Goal: Transaction & Acquisition: Purchase product/service

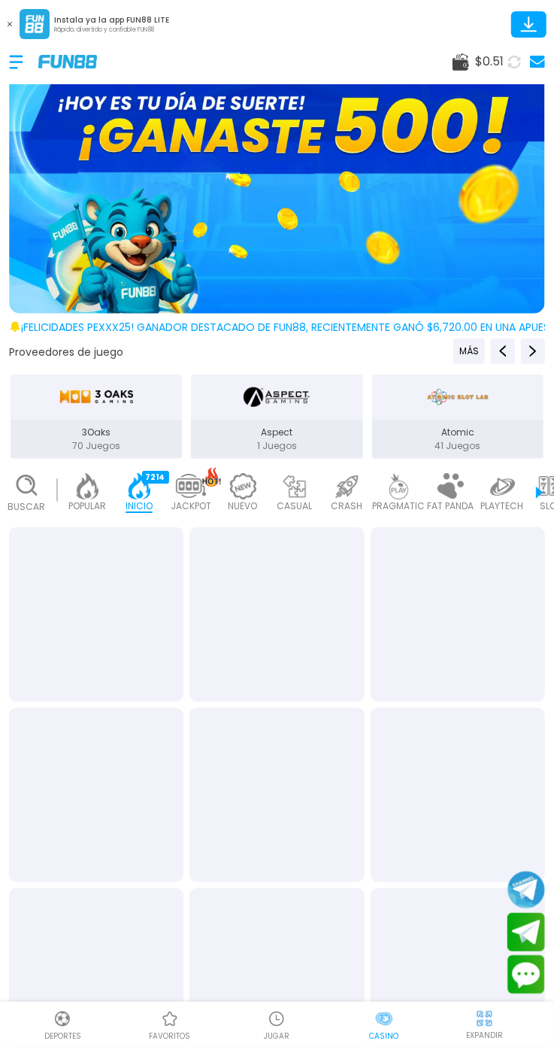
scroll to position [0, 37]
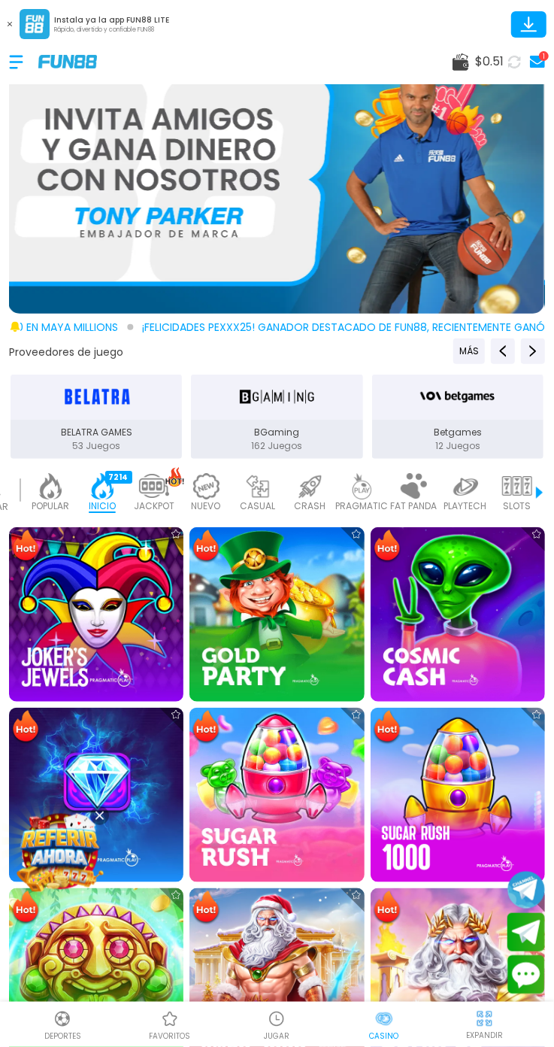
click at [534, 117] on img at bounding box center [276, 179] width 536 height 268
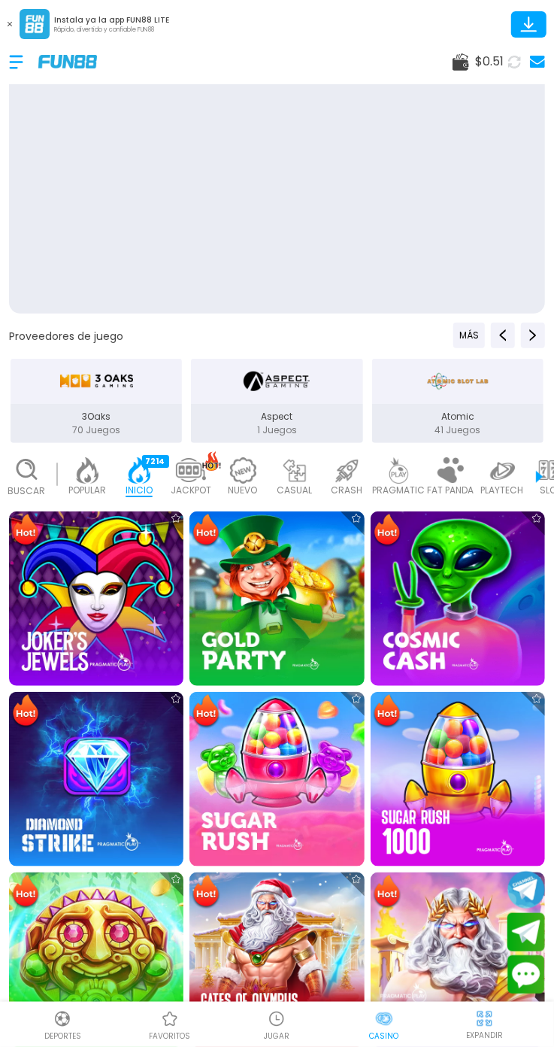
scroll to position [0, 37]
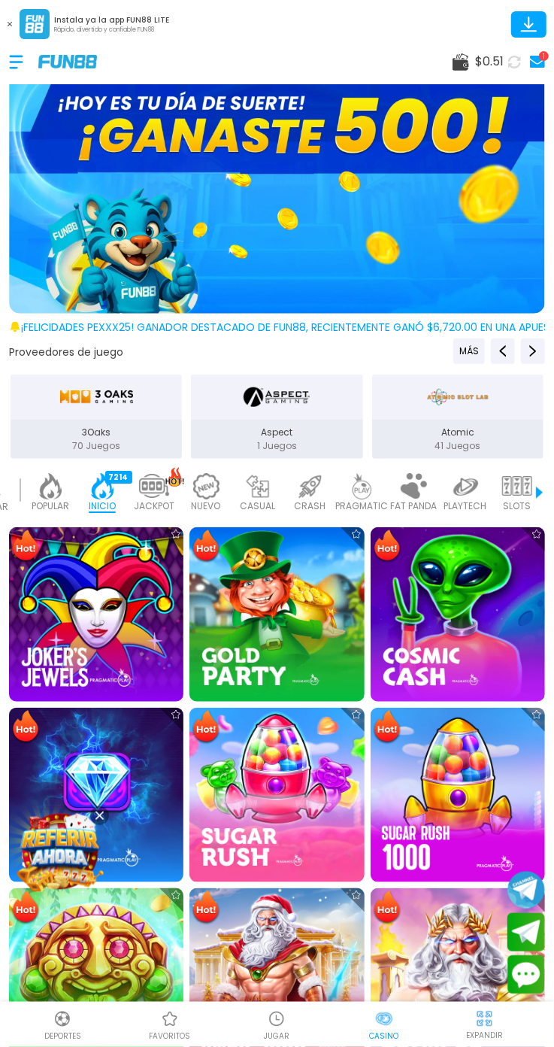
click at [468, 71] on div "$ 0.51 1" at bounding box center [499, 62] width 92 height 22
click at [470, 71] on div "$ 0.51 1" at bounding box center [499, 62] width 92 height 22
click at [479, 62] on span "$ 0.51" at bounding box center [489, 62] width 29 height 18
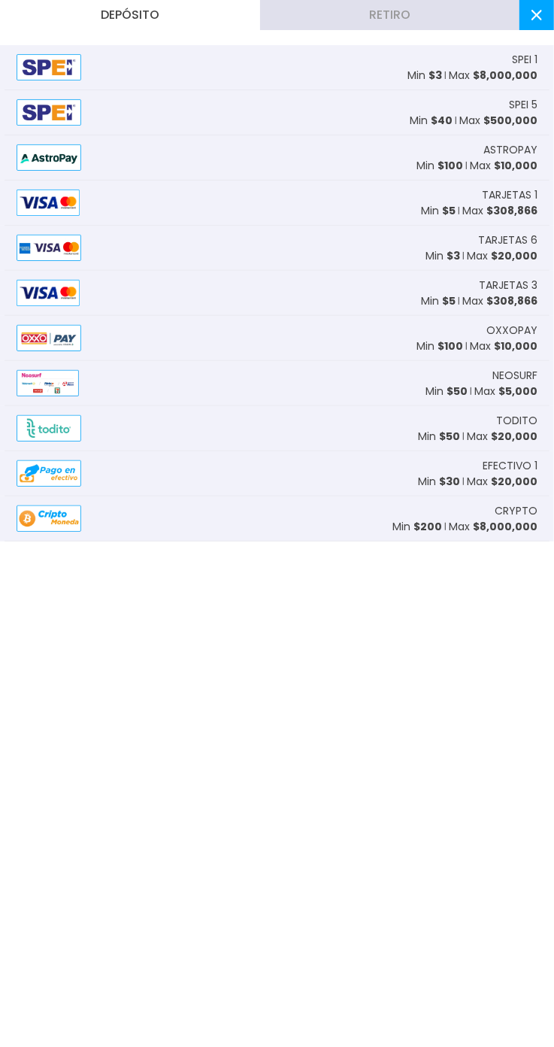
click at [279, 212] on div "TARJETAS 1 Min $ 5 Max $ 308,866" at bounding box center [277, 202] width 545 height 45
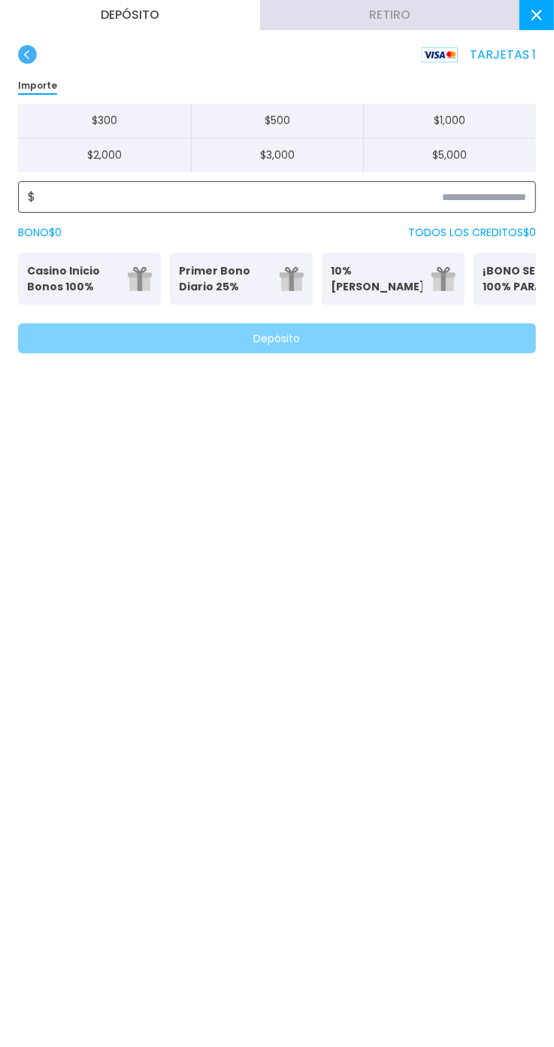
click at [499, 193] on input at bounding box center [280, 197] width 491 height 18
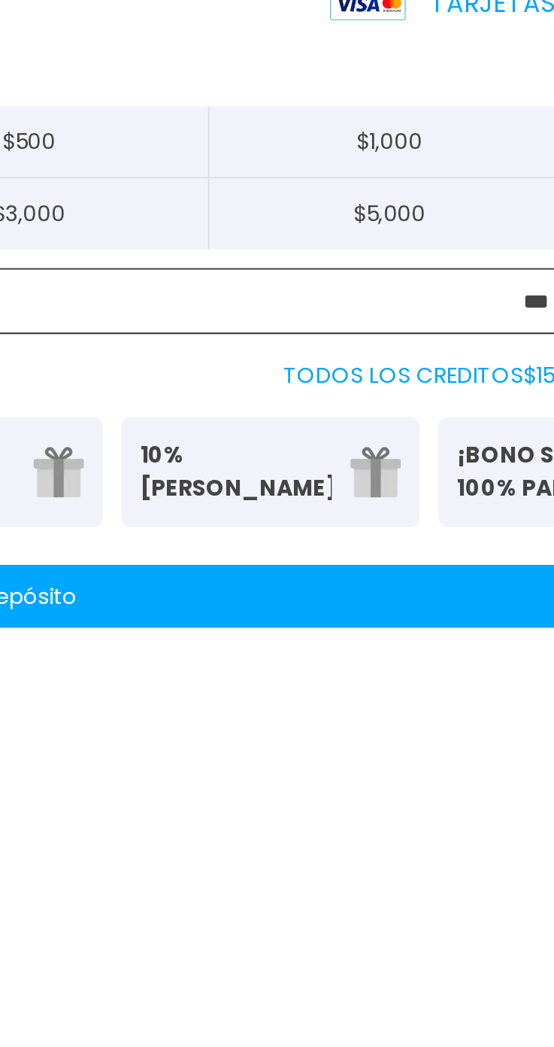
type input "***"
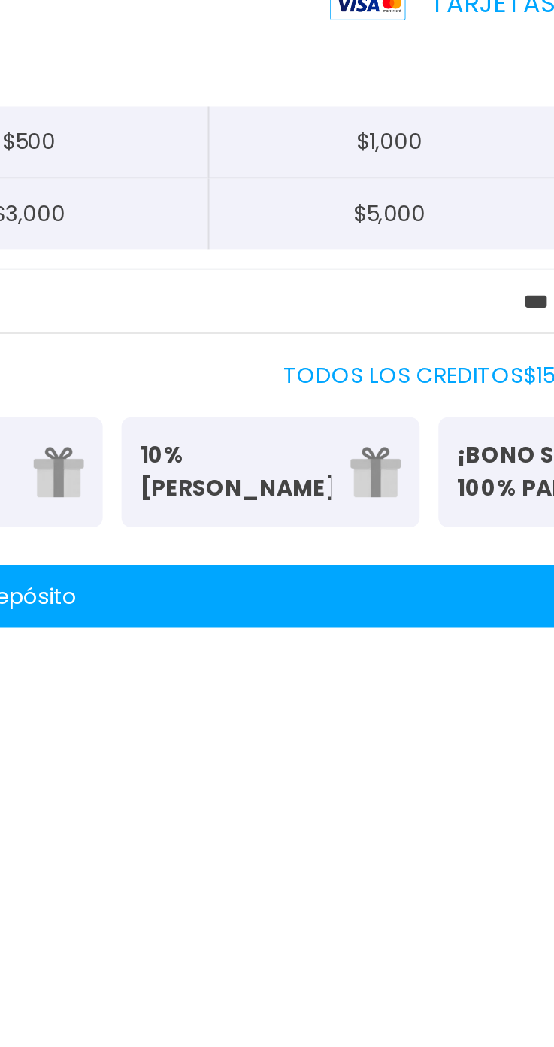
click at [449, 333] on button "Depósito" at bounding box center [277, 338] width 518 height 30
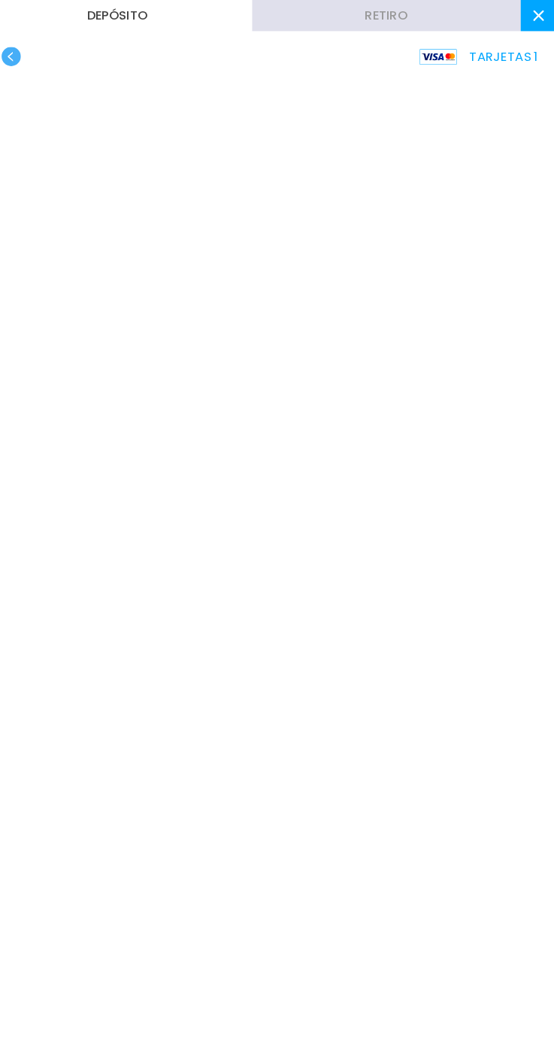
click at [523, 25] on button at bounding box center [537, 15] width 35 height 30
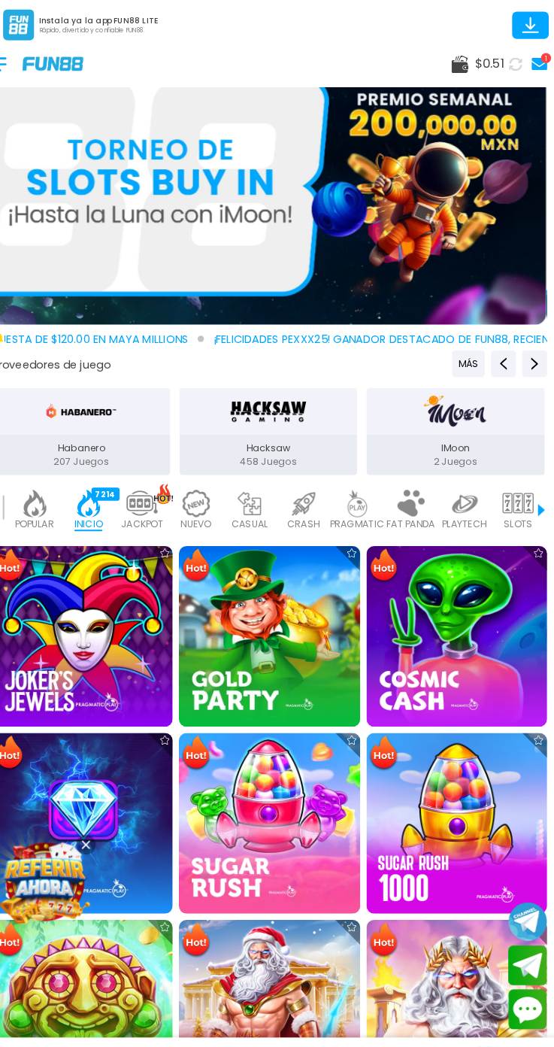
click at [496, 62] on span "$ 0.51" at bounding box center [489, 62] width 29 height 18
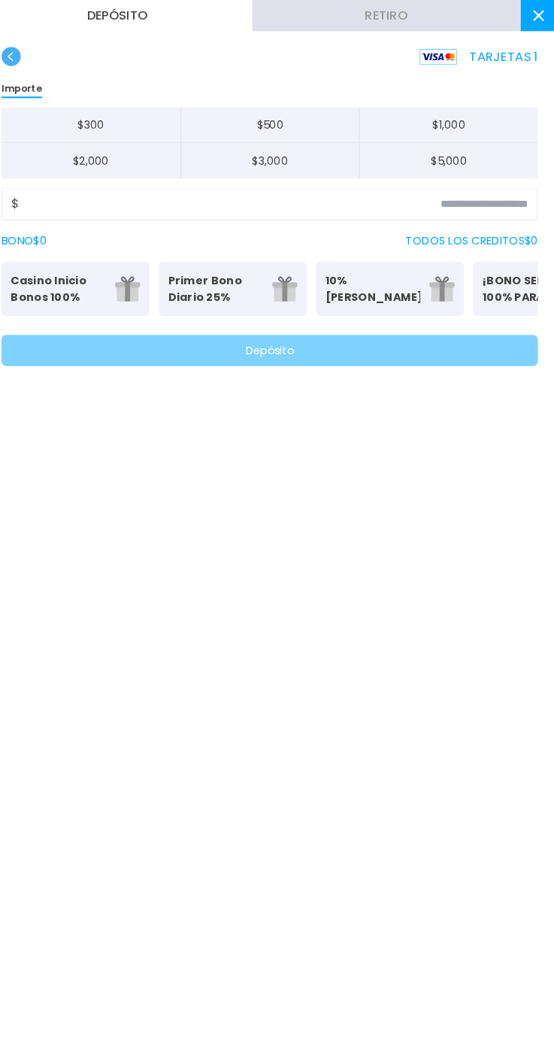
click at [535, 19] on icon at bounding box center [537, 15] width 11 height 11
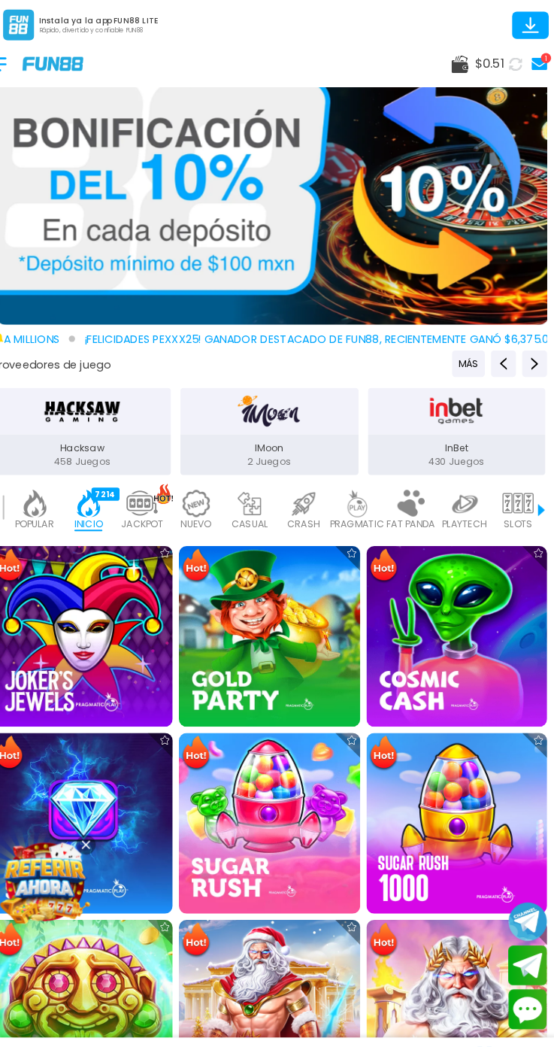
click at [529, 20] on icon at bounding box center [529, 23] width 10 height 12
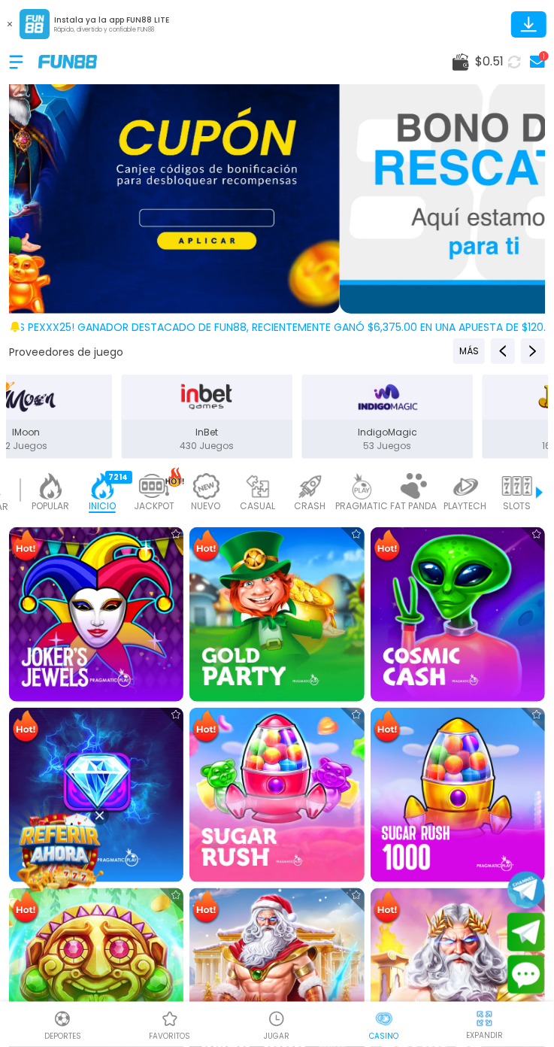
click at [514, 61] on icon at bounding box center [515, 61] width 14 height 14
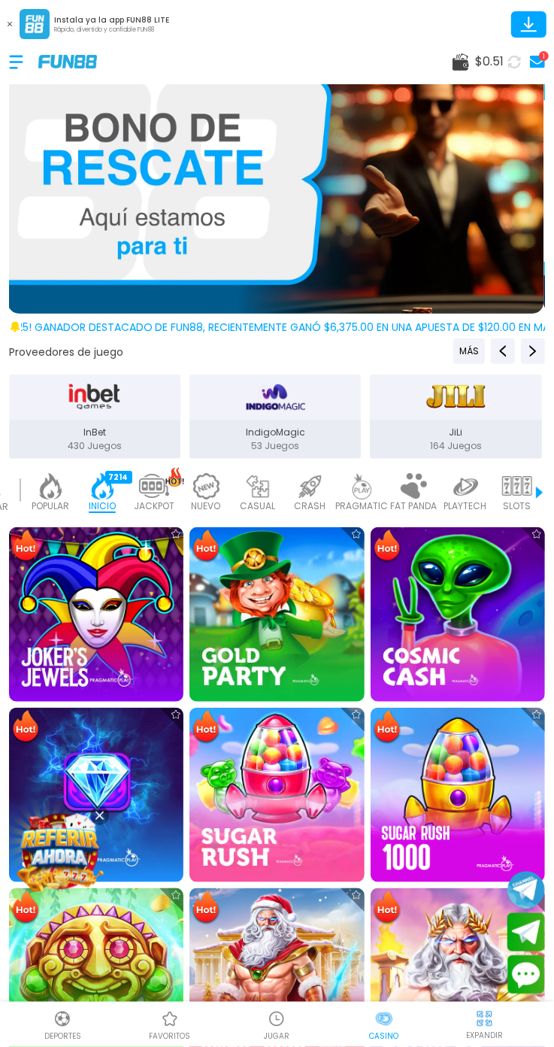
click at [509, 59] on use at bounding box center [515, 61] width 16 height 16
click at [518, 62] on icon at bounding box center [515, 61] width 16 height 16
click at [511, 62] on icon at bounding box center [514, 61] width 15 height 15
click at [544, 56] on div "1" at bounding box center [544, 56] width 10 height 10
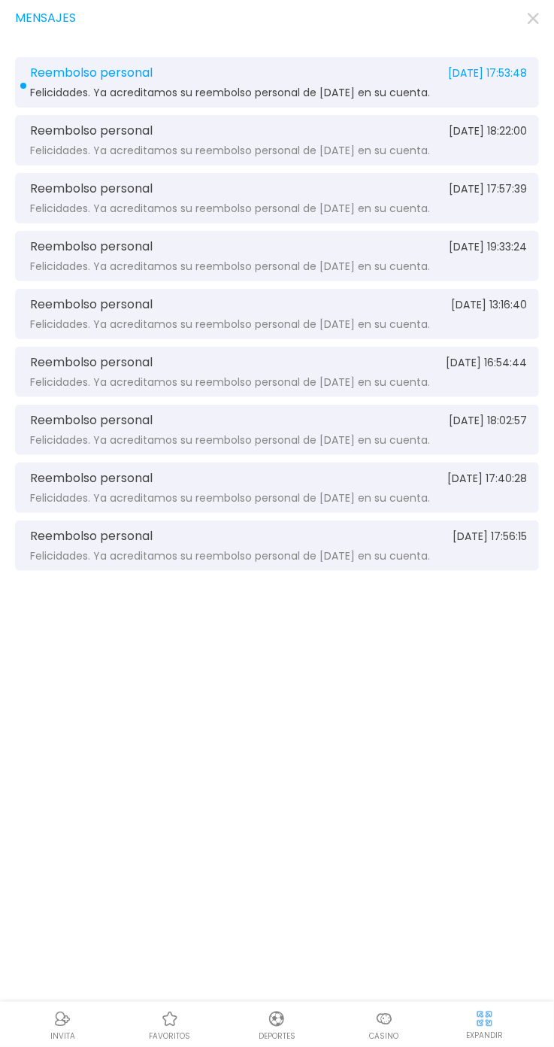
click at [511, 68] on span "[DATE] 17:53:48" at bounding box center [487, 73] width 79 height 11
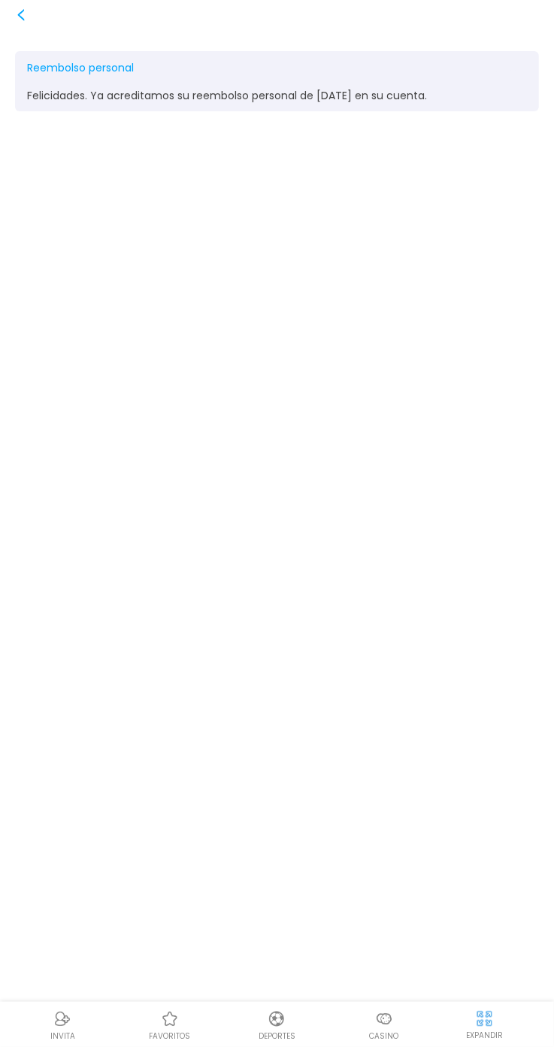
click at [338, 80] on div "Reembolso personal [DATE] 17:53:48 Felicidades. Ya acreditamos su reembolso per…" at bounding box center [277, 81] width 524 height 60
click at [518, 84] on div "Reembolso personal [DATE] 17:53:48 Felicidades. Ya acreditamos su reembolso per…" at bounding box center [277, 81] width 524 height 60
click at [20, 14] on icon at bounding box center [21, 15] width 12 height 12
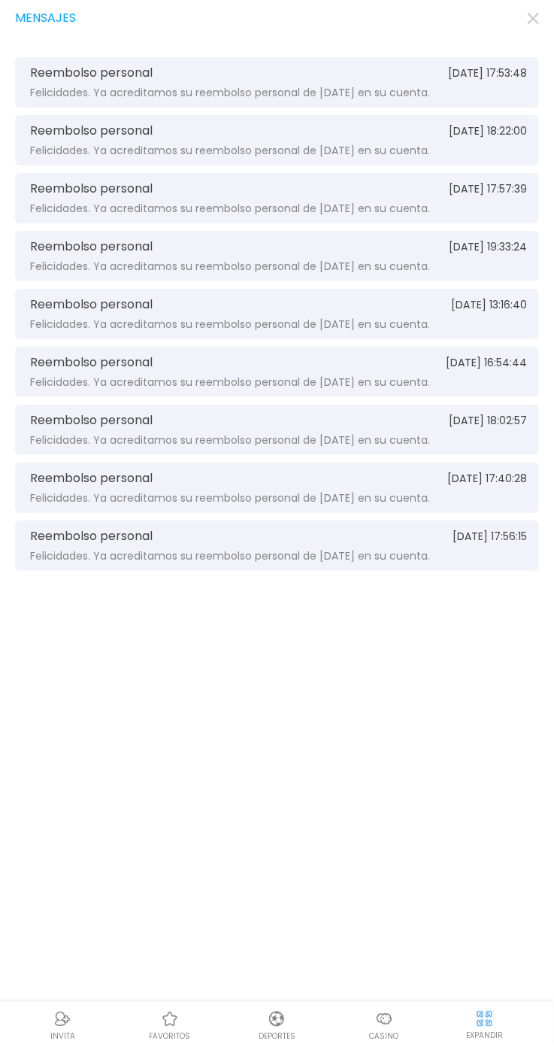
click at [534, 18] on use "button" at bounding box center [533, 18] width 11 height 11
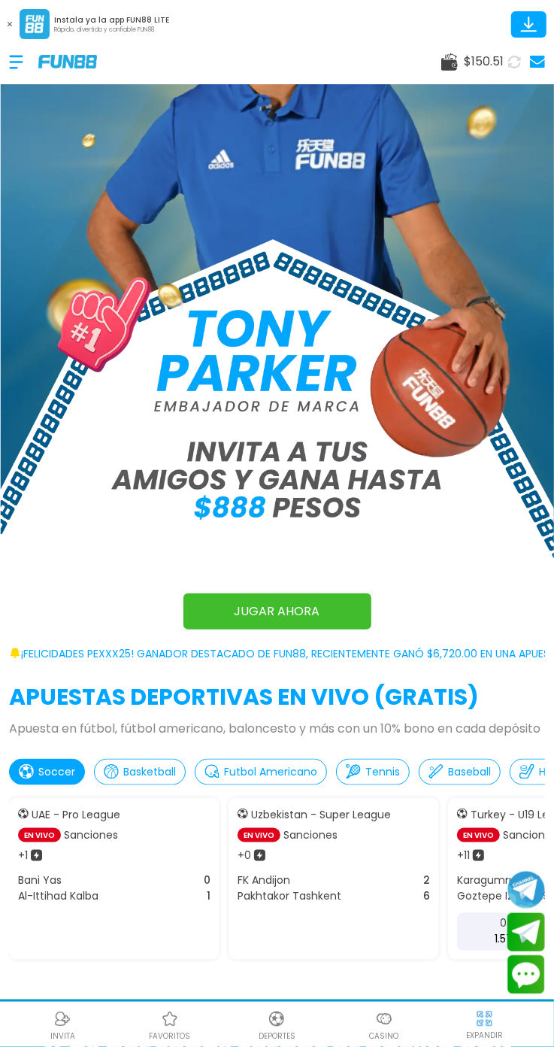
scroll to position [208, 0]
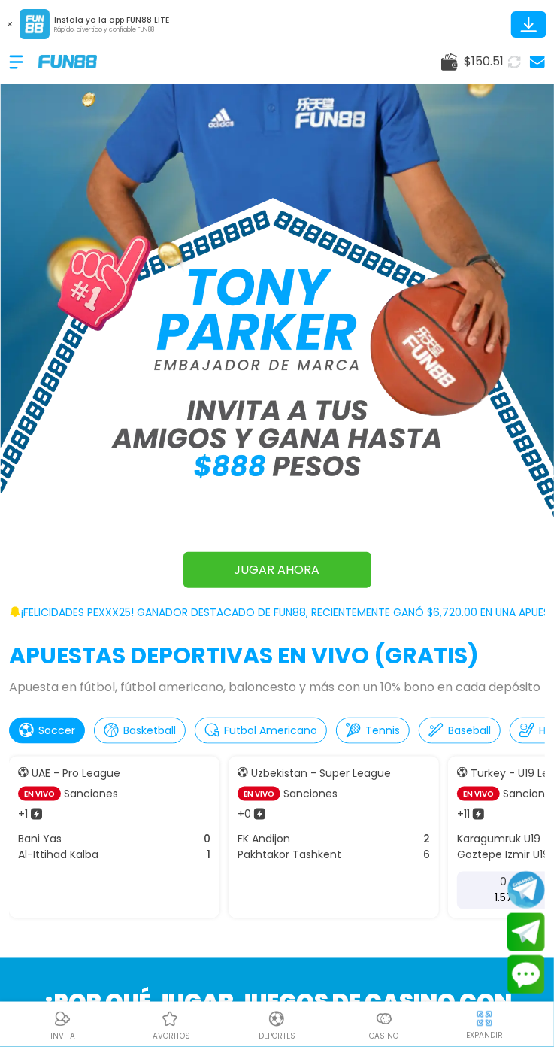
click at [322, 574] on img at bounding box center [277, 221] width 554 height 767
click at [328, 584] on img at bounding box center [277, 221] width 554 height 767
click at [295, 556] on img at bounding box center [277, 221] width 554 height 767
click at [308, 574] on link "JUGAR AHORA" at bounding box center [277, 570] width 188 height 36
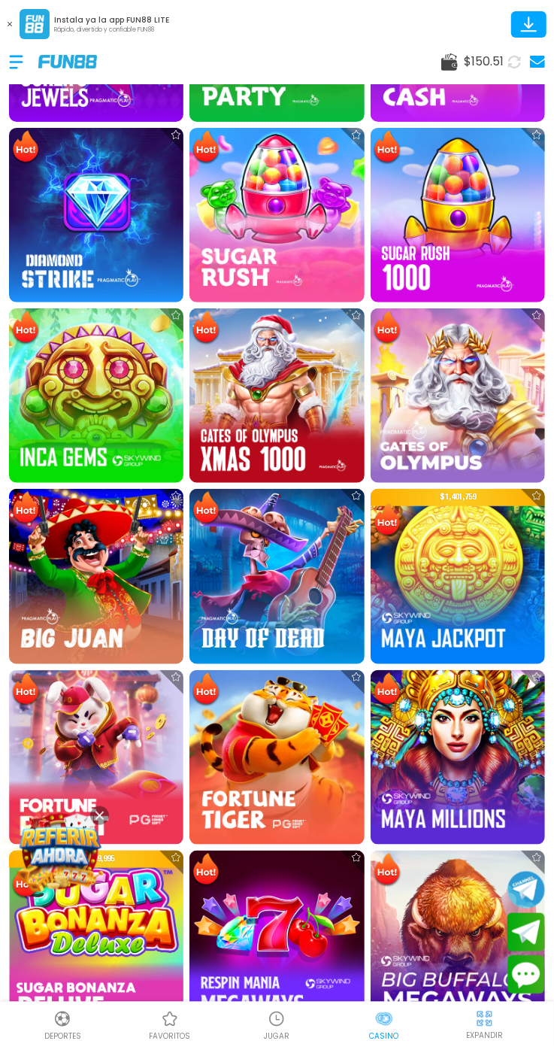
scroll to position [538, 0]
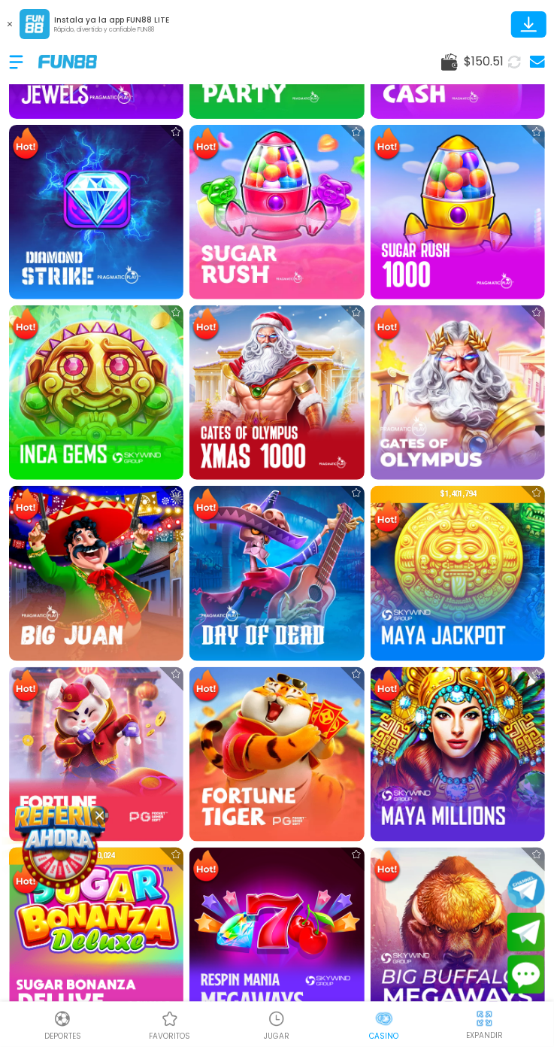
click at [292, 690] on img at bounding box center [276, 754] width 174 height 174
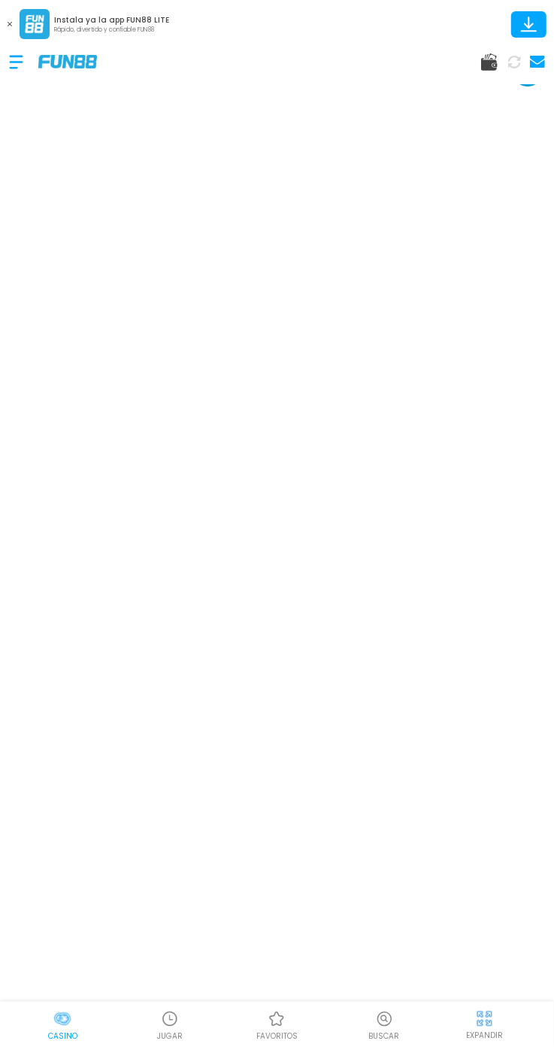
click at [505, 1026] on div "EXPANDIR" at bounding box center [485, 1024] width 120 height 34
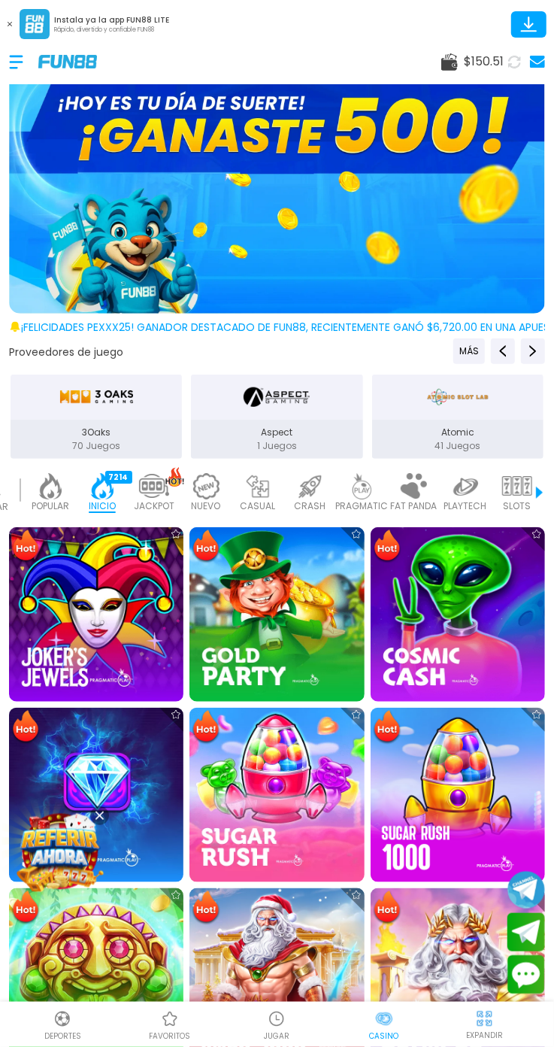
scroll to position [44, 0]
